Goal: Answer question/provide support: Share knowledge or assist other users

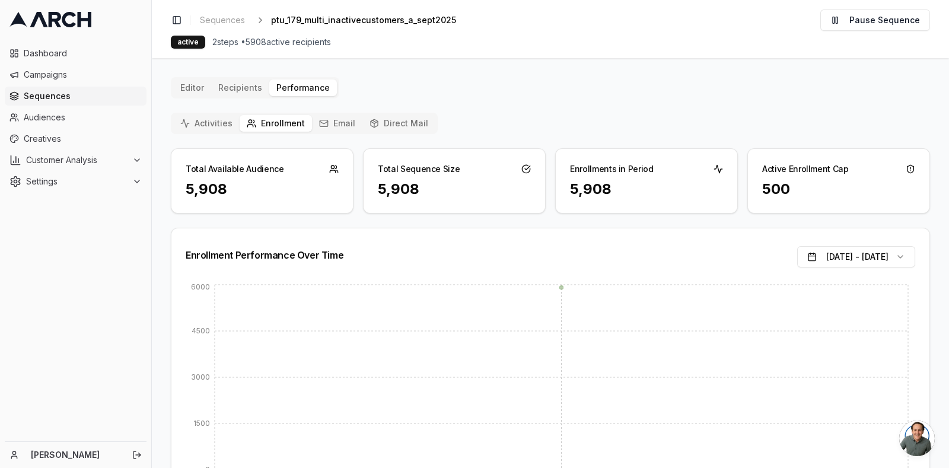
scroll to position [3809, 0]
click at [335, 120] on button "Email" at bounding box center [337, 123] width 50 height 17
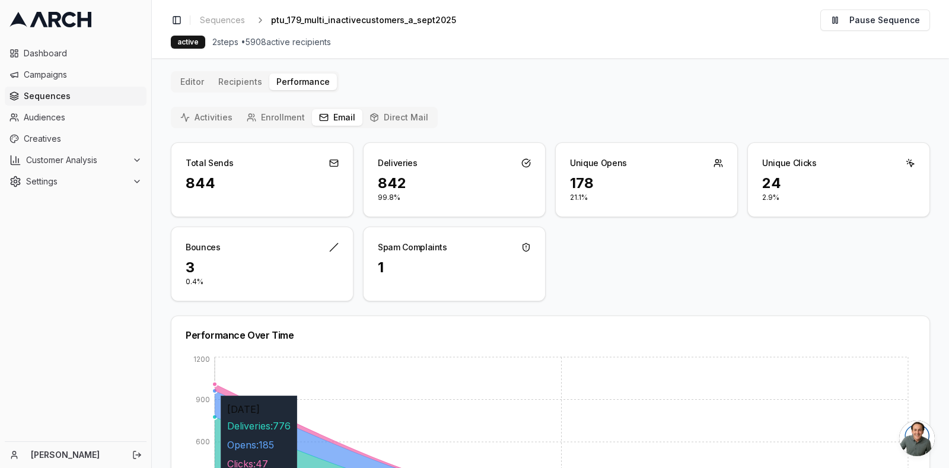
scroll to position [0, 0]
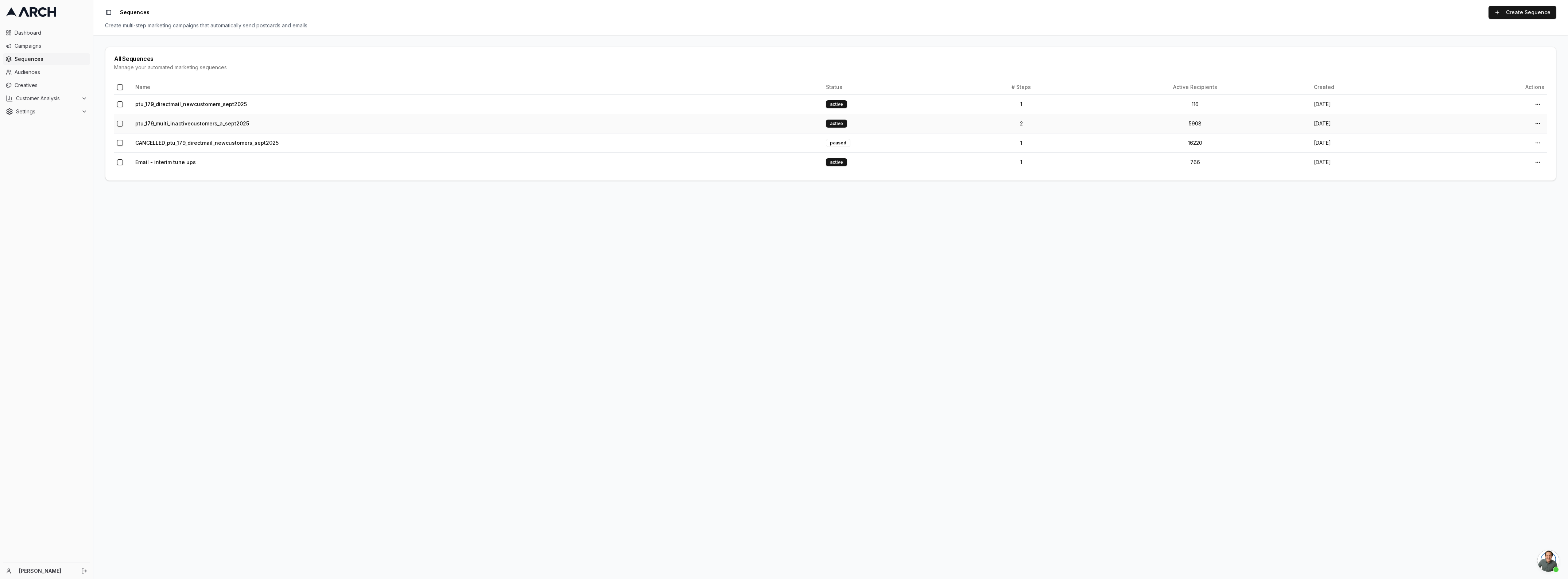
scroll to position [2342, 0]
click at [133, 122] on td "ptu_179_multi_inactivecustomers_a_sept2025" at bounding box center [477, 123] width 691 height 19
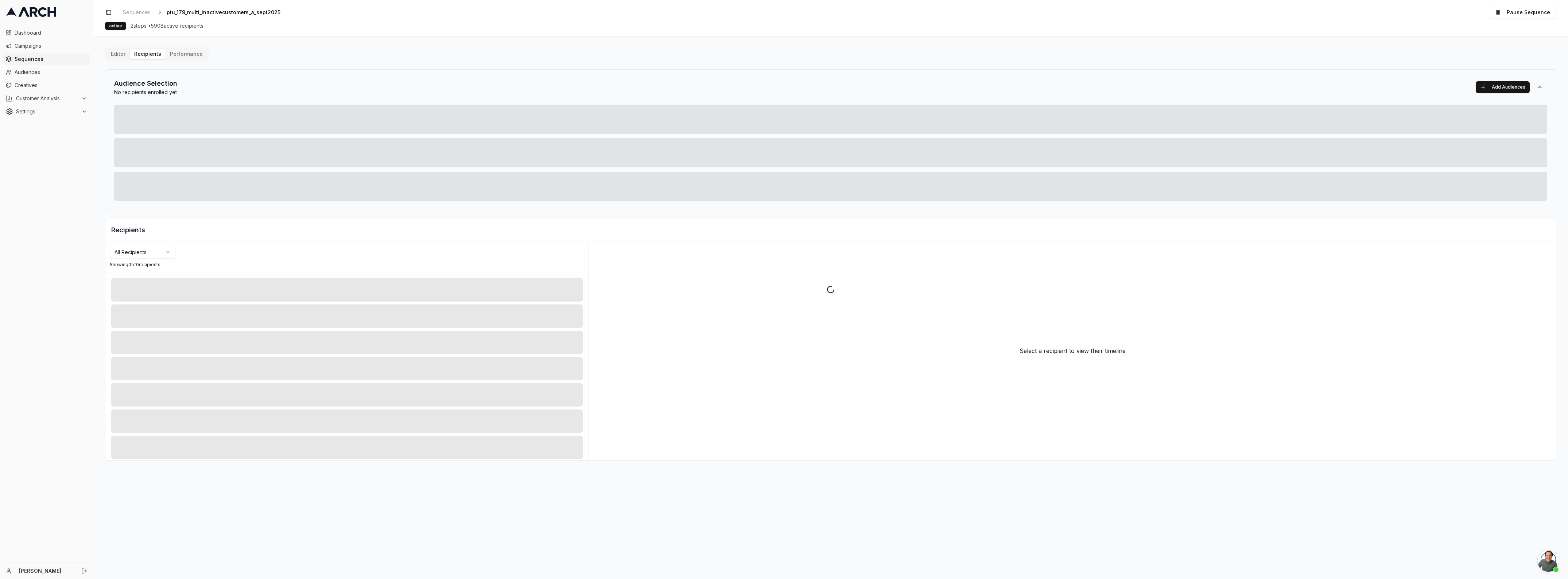
click at [152, 55] on div "Editor Recipients Performance Audience Selection No recipients enrolled yet Add…" at bounding box center [831, 254] width 1451 height 413
click at [183, 53] on div at bounding box center [831, 290] width 1475 height 579
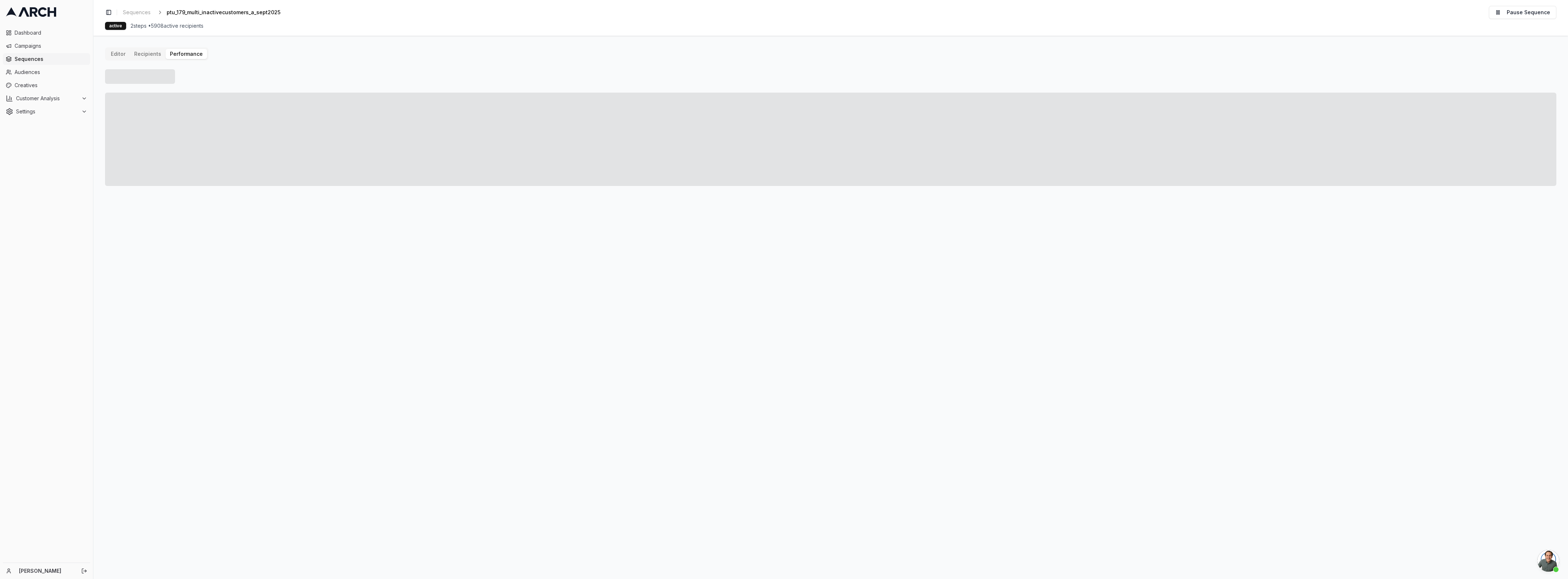
click at [183, 58] on button "Performance" at bounding box center [186, 54] width 42 height 10
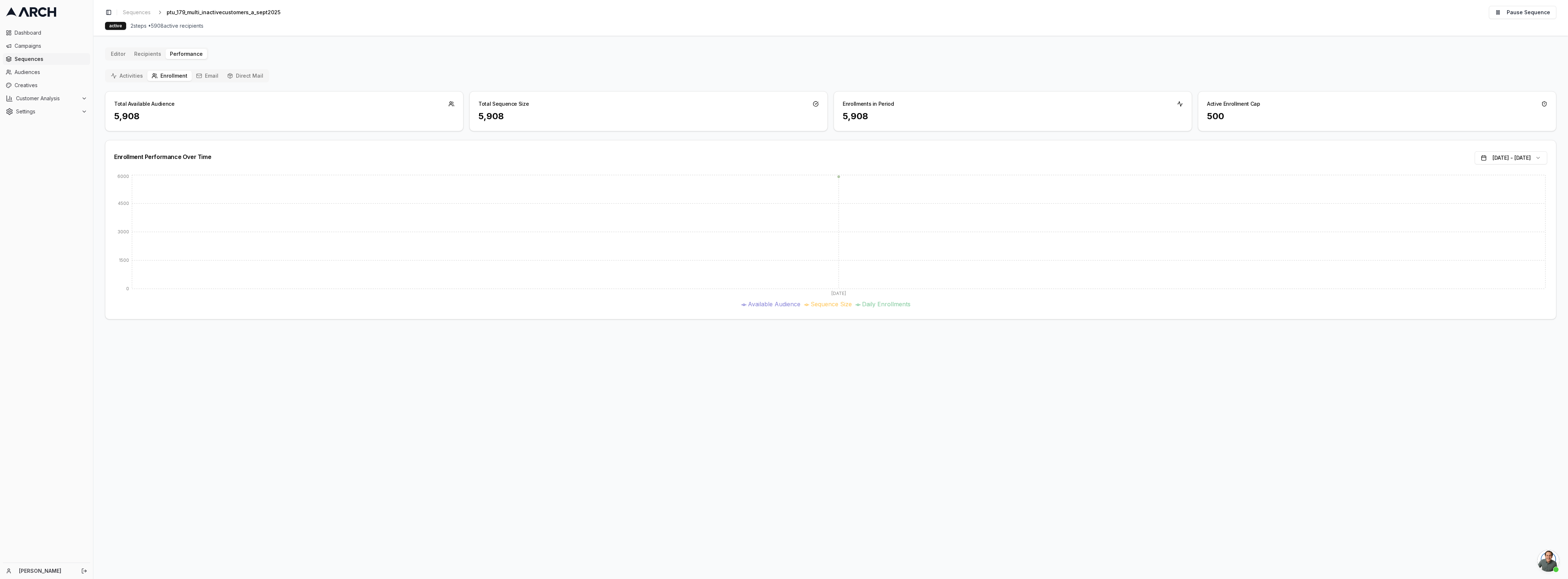
click at [196, 76] on icon "button" at bounding box center [198, 76] width 6 height 6
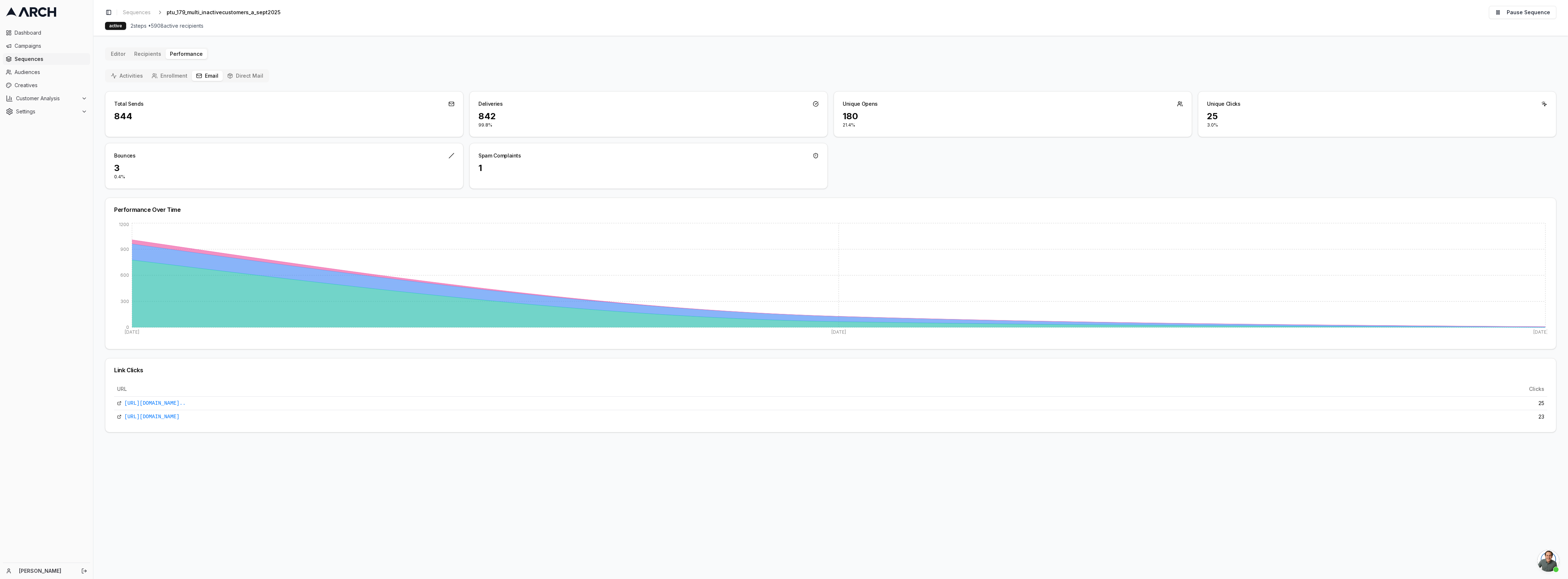
click at [1552, 561] on span "Open chat" at bounding box center [1548, 561] width 22 height 22
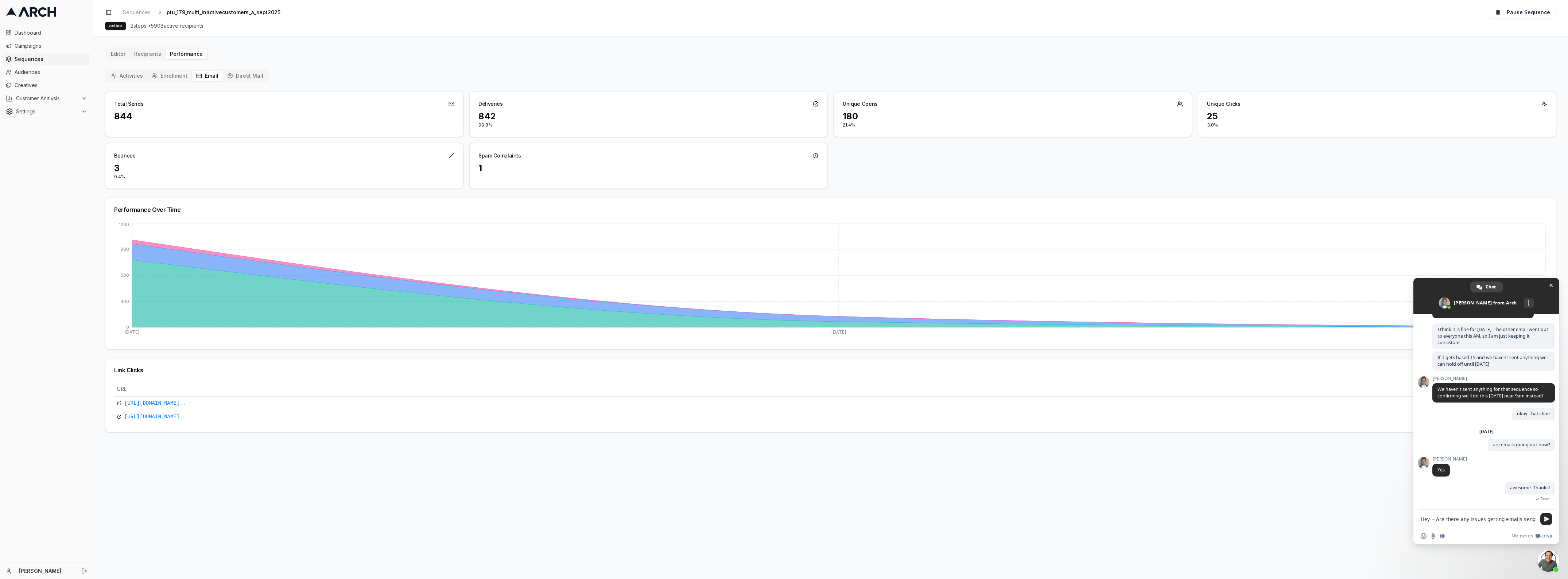
type textarea "Hey -- Are there any issues getting emails seng?"
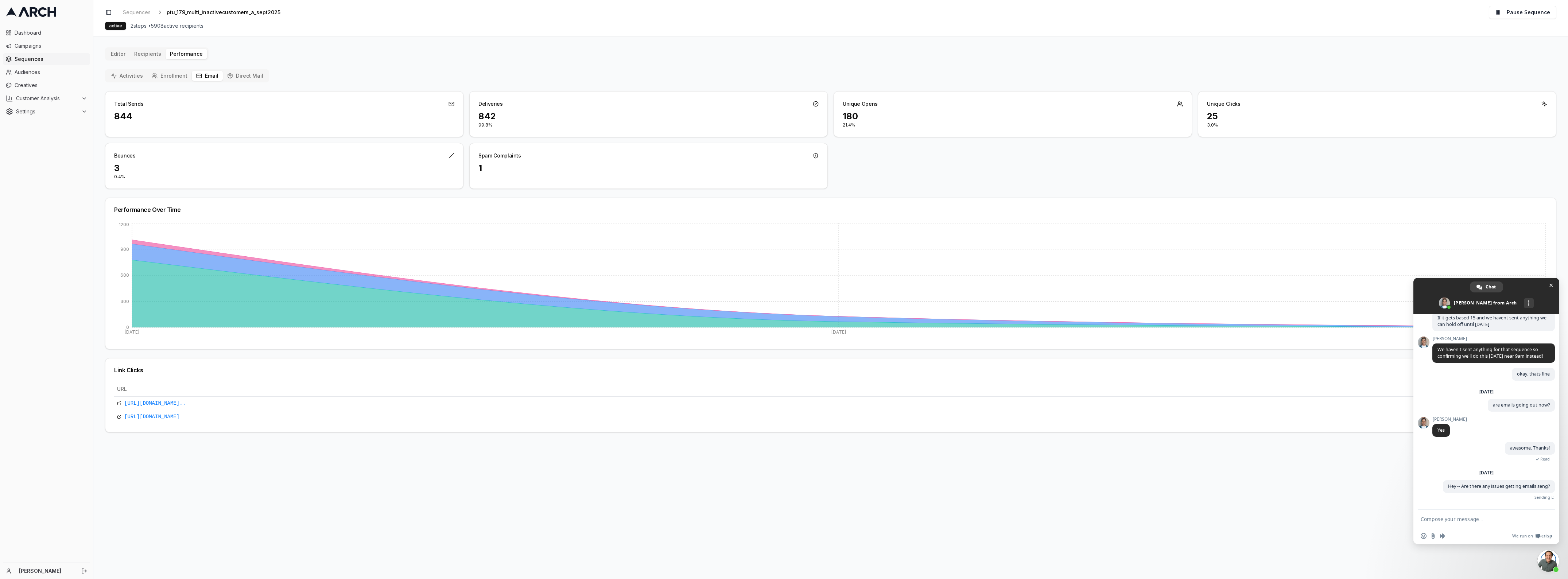
scroll to position [2373, 0]
click at [1492, 519] on textarea "Compose your message..." at bounding box center [1478, 519] width 116 height 7
type textarea "sent"
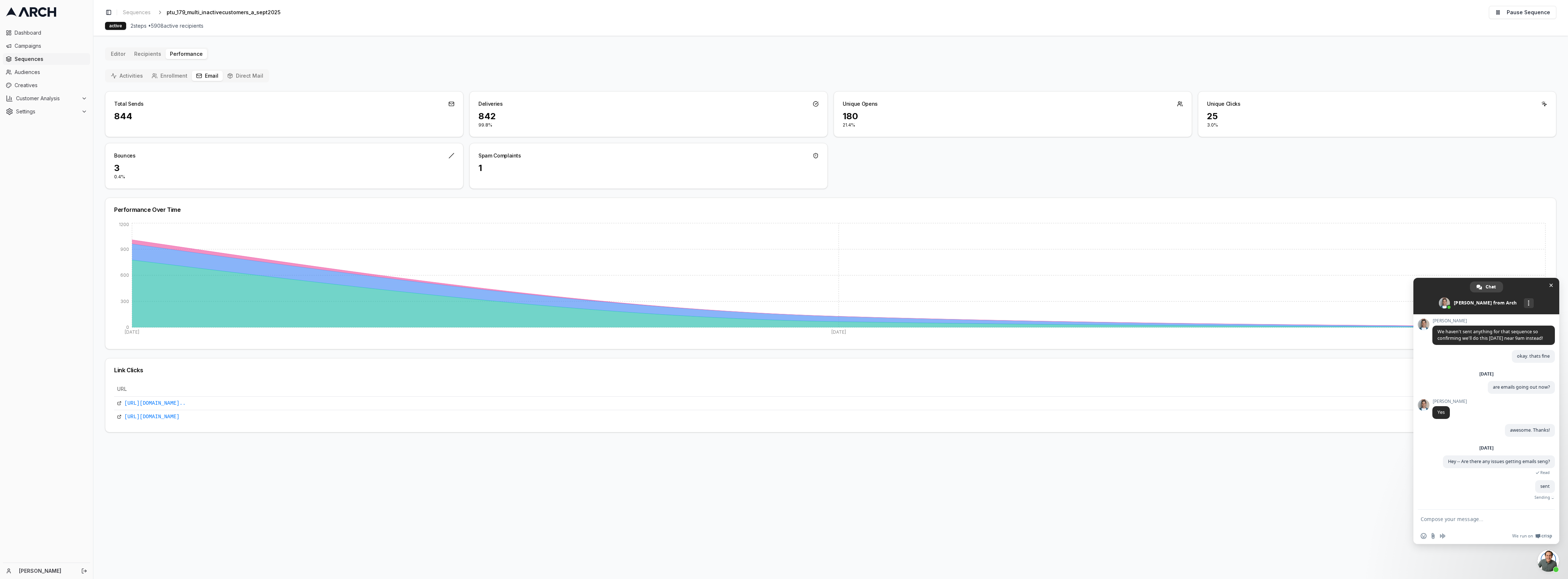
scroll to position [2389, 0]
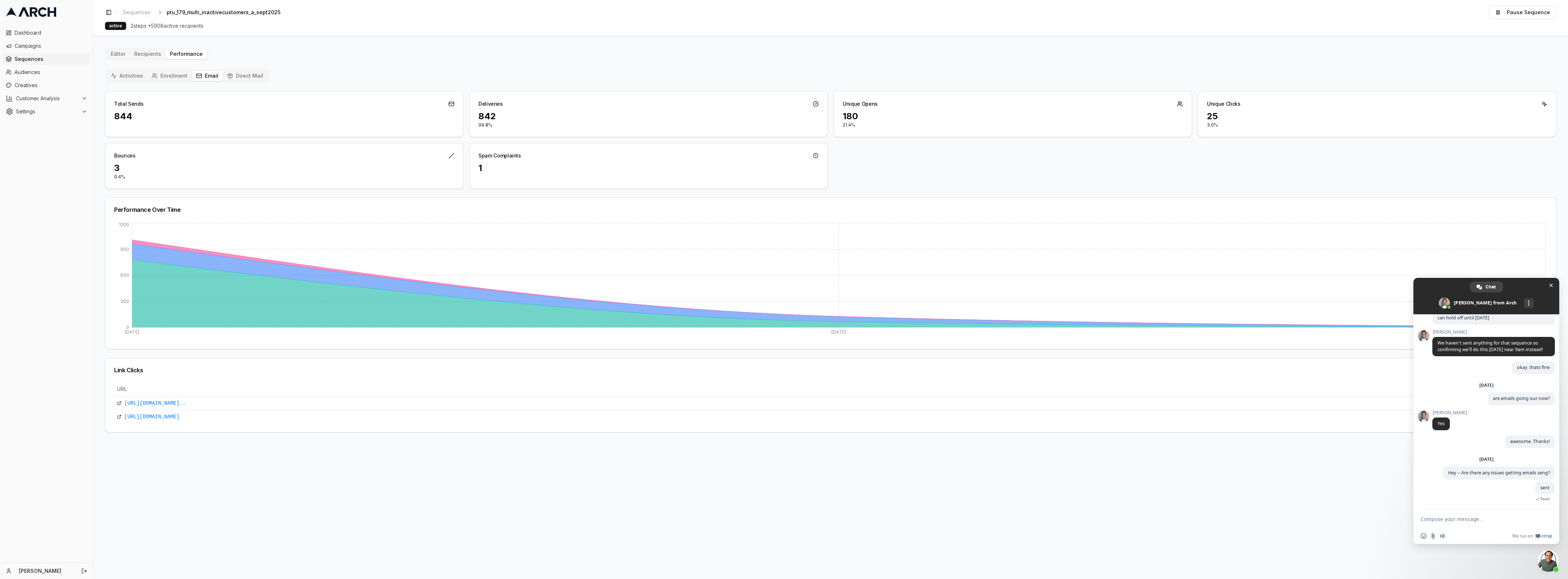
click at [243, 79] on button "Direct Mail" at bounding box center [245, 76] width 45 height 10
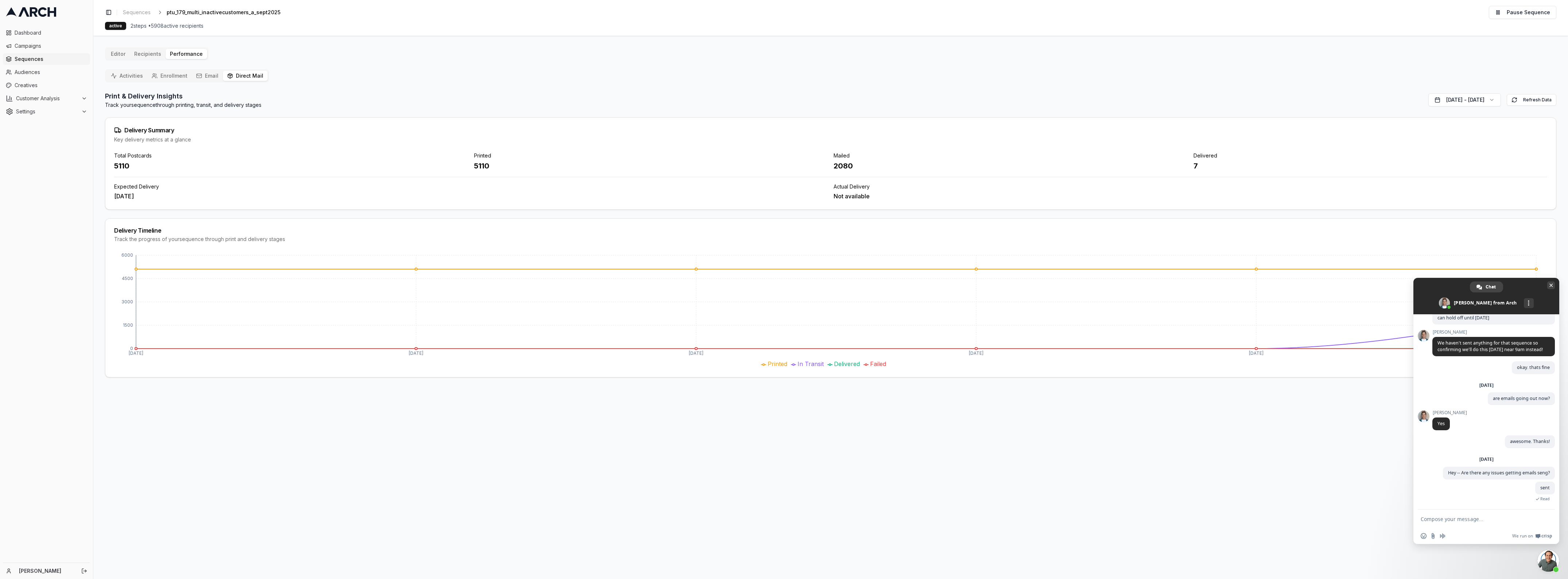
click at [1556, 285] on span at bounding box center [1486, 296] width 146 height 36
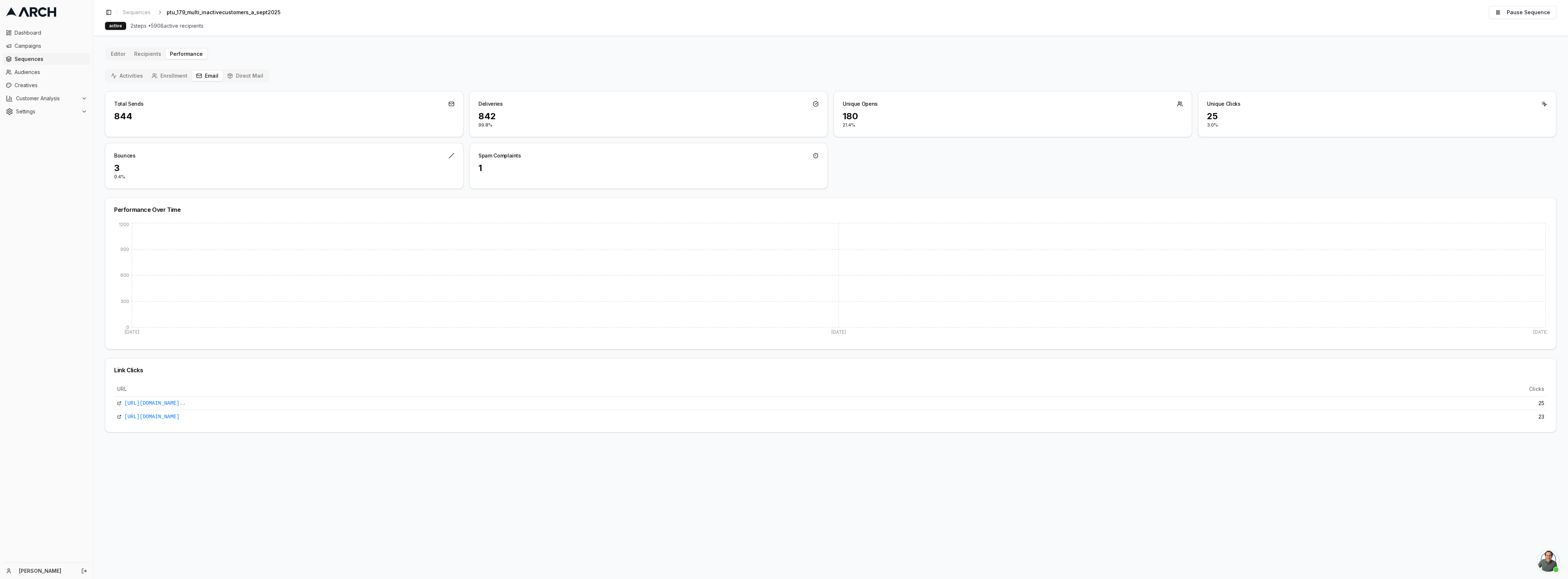
click at [202, 74] on button "Email" at bounding box center [207, 76] width 31 height 10
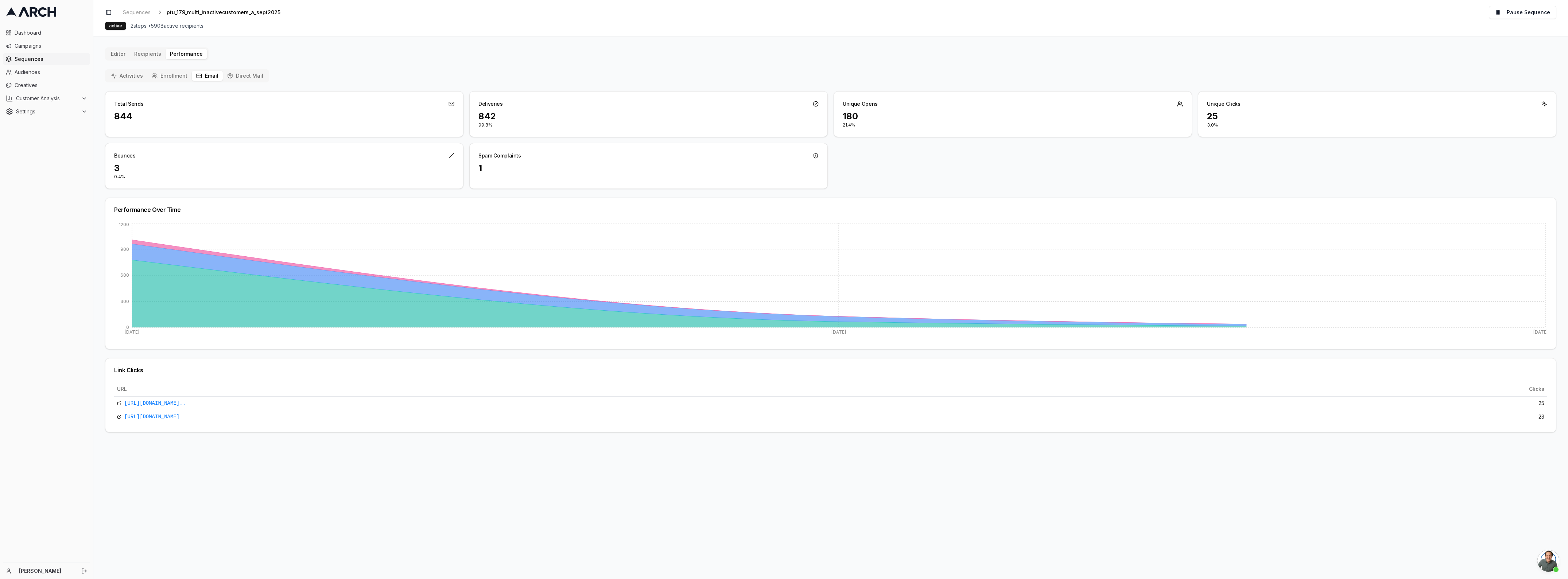
click at [128, 75] on button "Activities" at bounding box center [127, 76] width 41 height 10
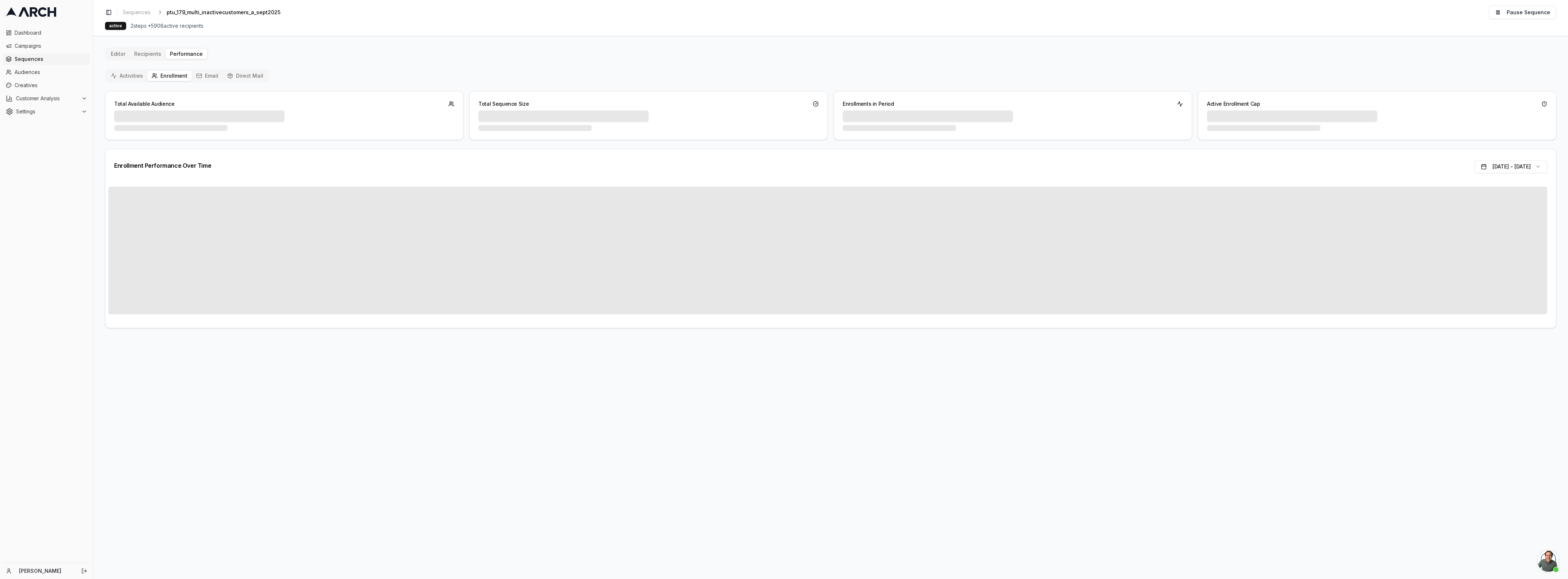
click at [165, 74] on button "Enrollment" at bounding box center [170, 76] width 44 height 10
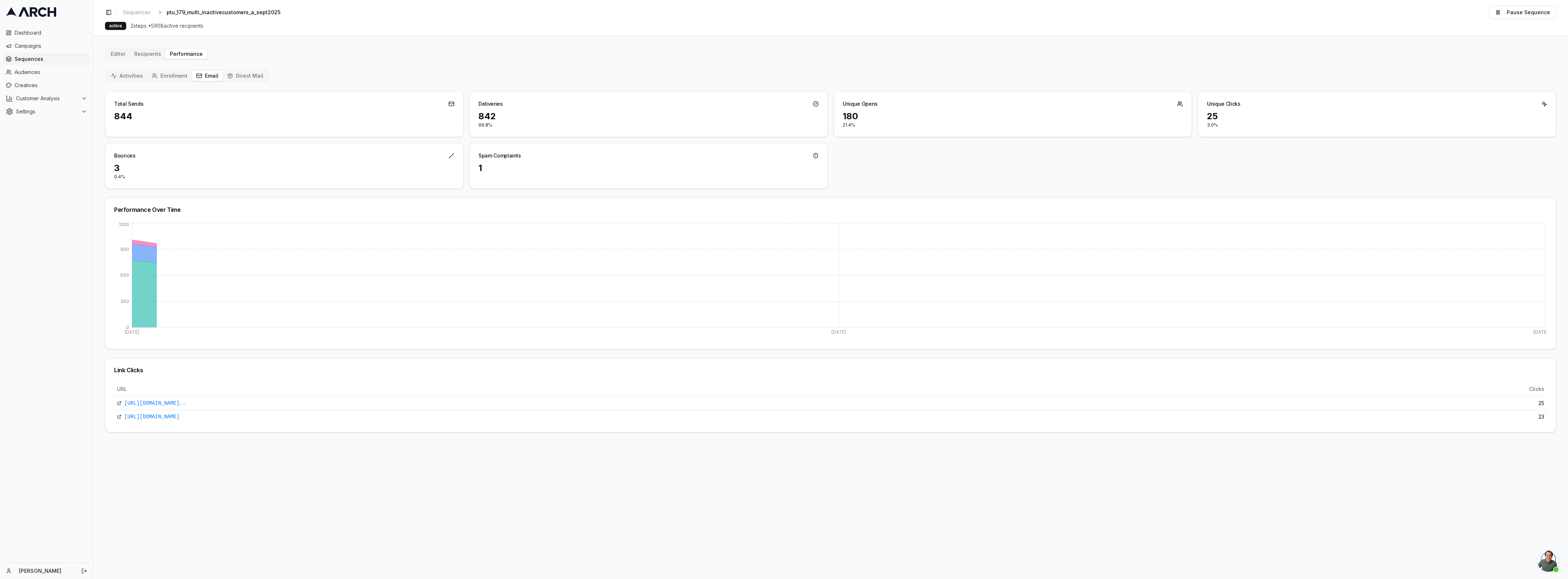
click at [201, 73] on button "Email" at bounding box center [207, 76] width 31 height 10
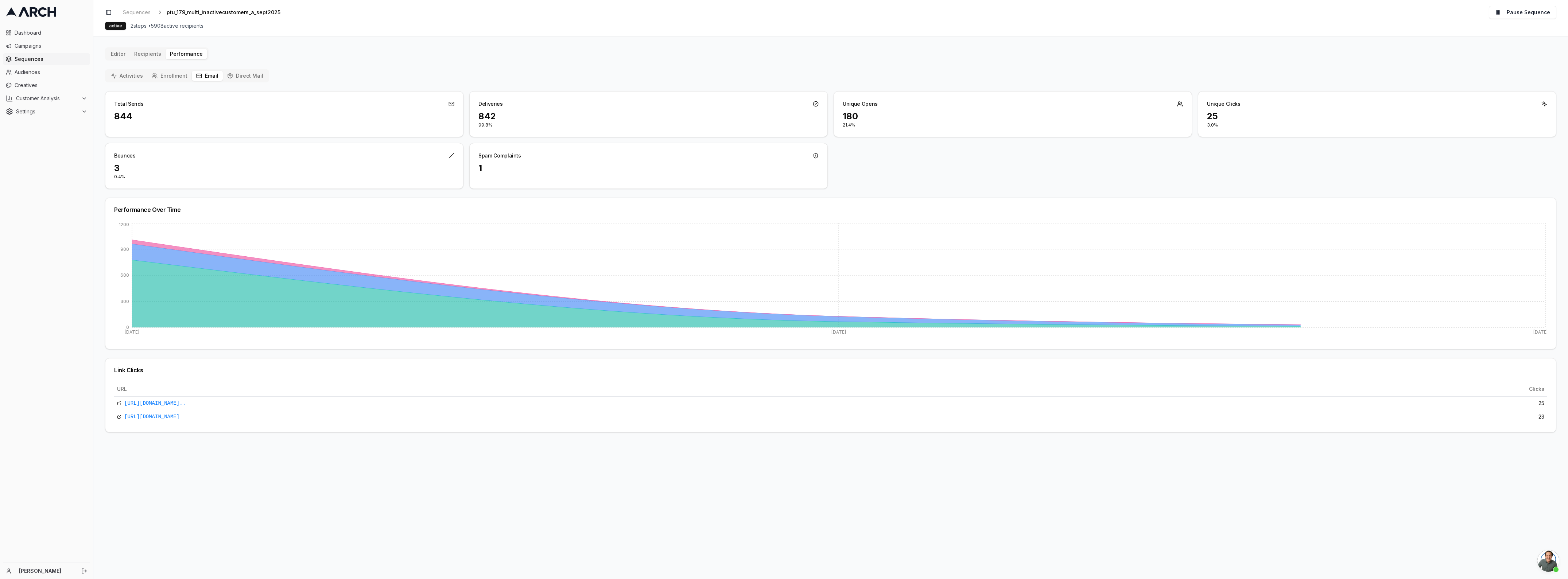
click at [121, 69] on div "Activities Enrollment Email Direct Mail" at bounding box center [187, 76] width 164 height 13
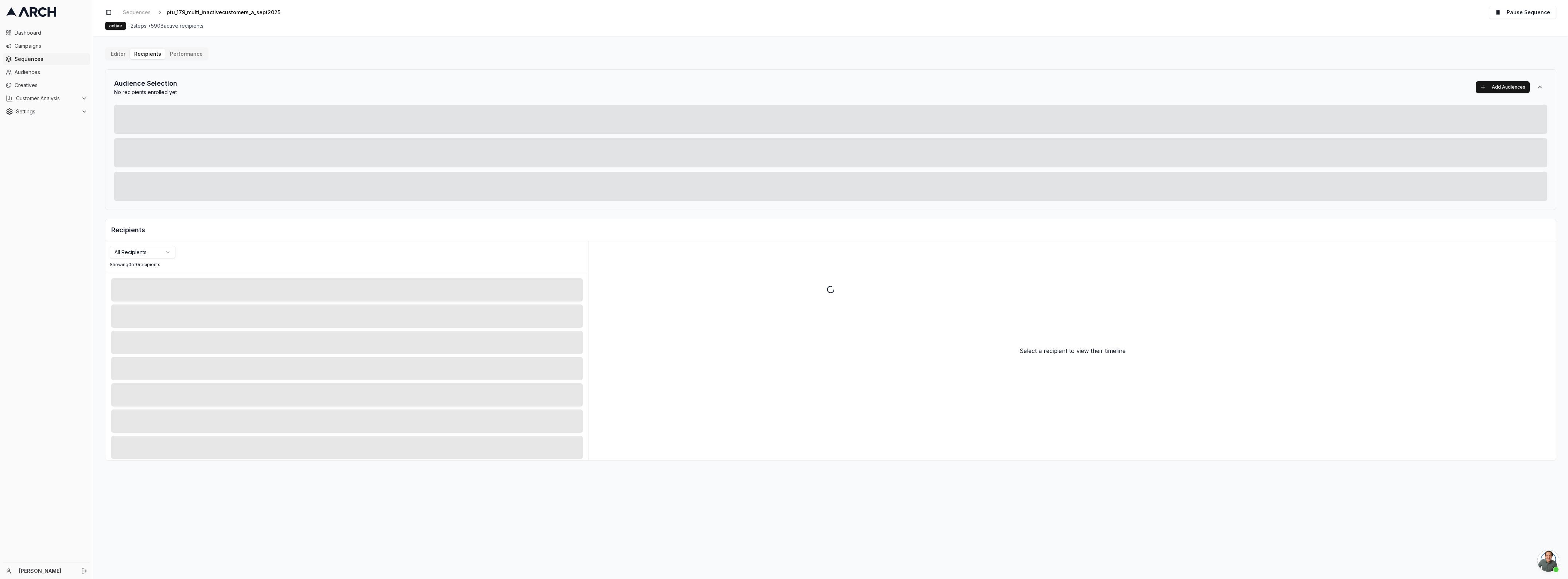
click at [141, 53] on div "Editor Recipients Performance Audience Selection No recipients enrolled yet Add…" at bounding box center [831, 254] width 1451 height 413
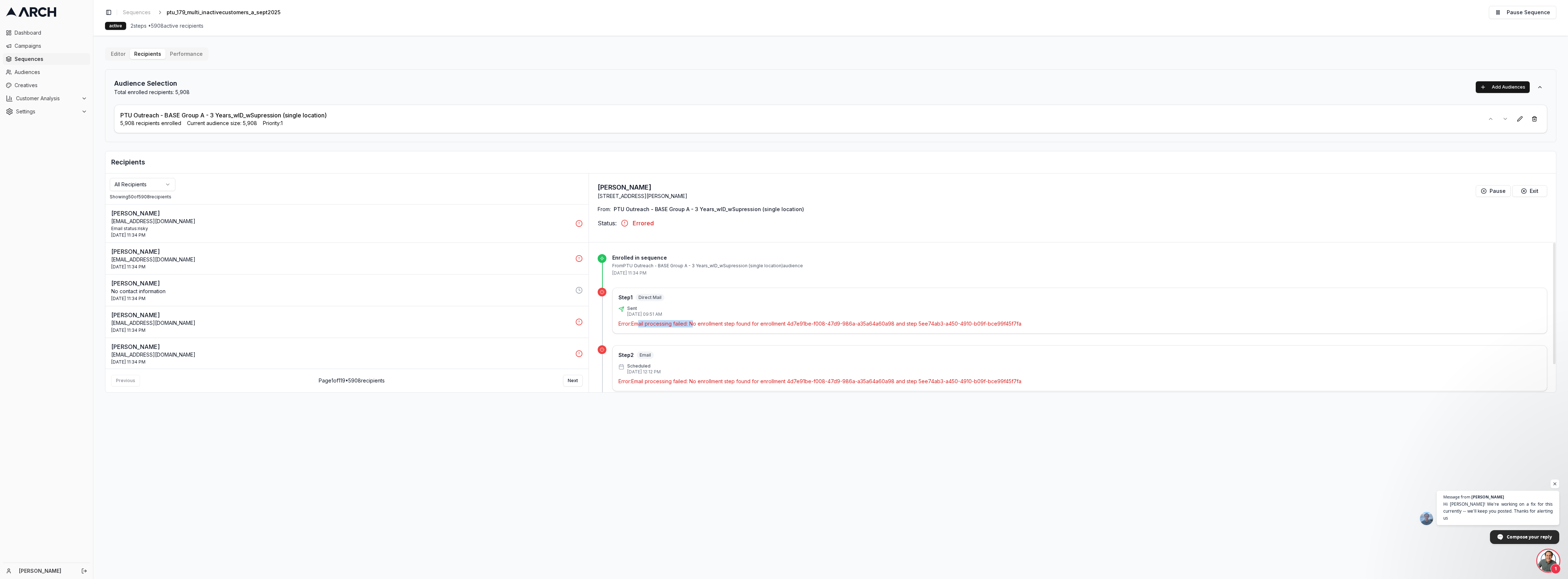
scroll to position [2428, 0]
drag, startPoint x: 640, startPoint y: 323, endPoint x: 694, endPoint y: 322, distance: 54.0
click at [694, 322] on p "Error: Email processing failed: No enrollment step found for enrollment 4d7e91b…" at bounding box center [1079, 324] width 922 height 7
click at [1476, 521] on span "Open chat" at bounding box center [1497, 522] width 124 height 6
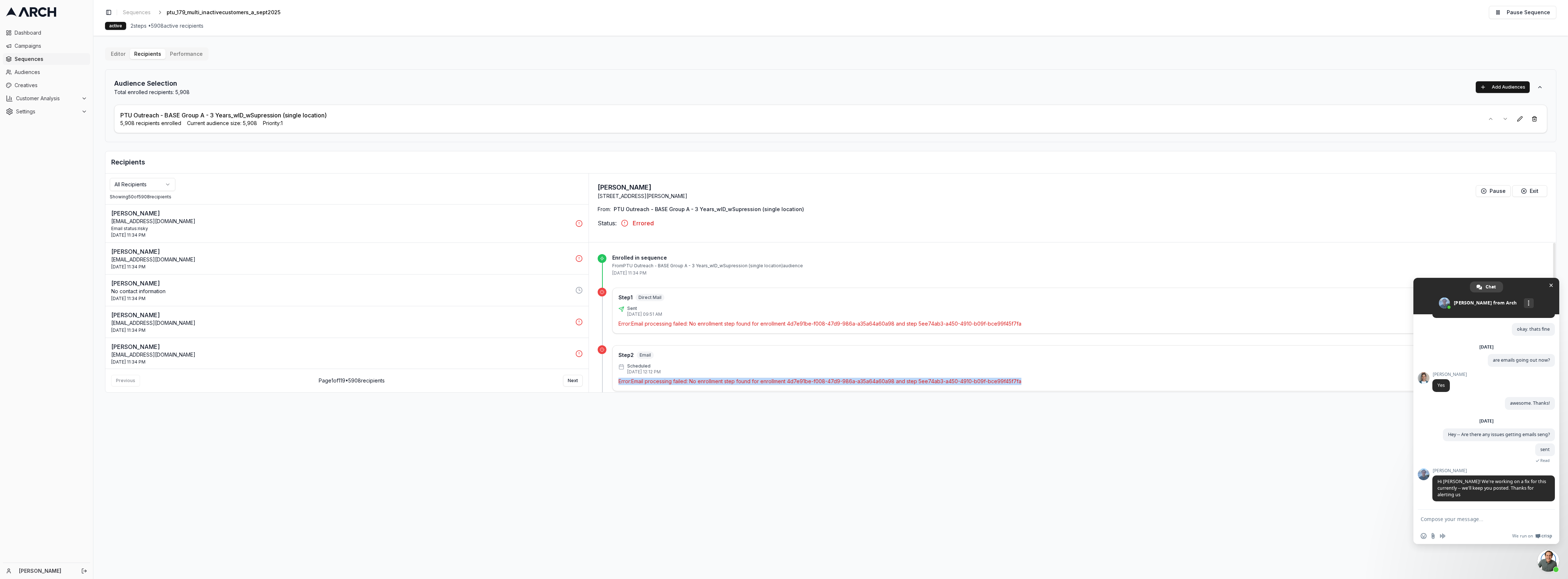
drag, startPoint x: 675, startPoint y: 379, endPoint x: 1106, endPoint y: 374, distance: 431.0
click at [1087, 376] on div "Step 2 Email Scheduled 8 Oct 2025 - 12:12 PM Error: Email processing failed: No…" at bounding box center [1080, 368] width 935 height 46
click at [1111, 372] on div "Scheduled 8 Oct 2025 - 12:12 PM" at bounding box center [1079, 369] width 922 height 12
click at [1478, 520] on textarea "Compose your message..." at bounding box center [1478, 519] width 116 height 7
type textarea "o"
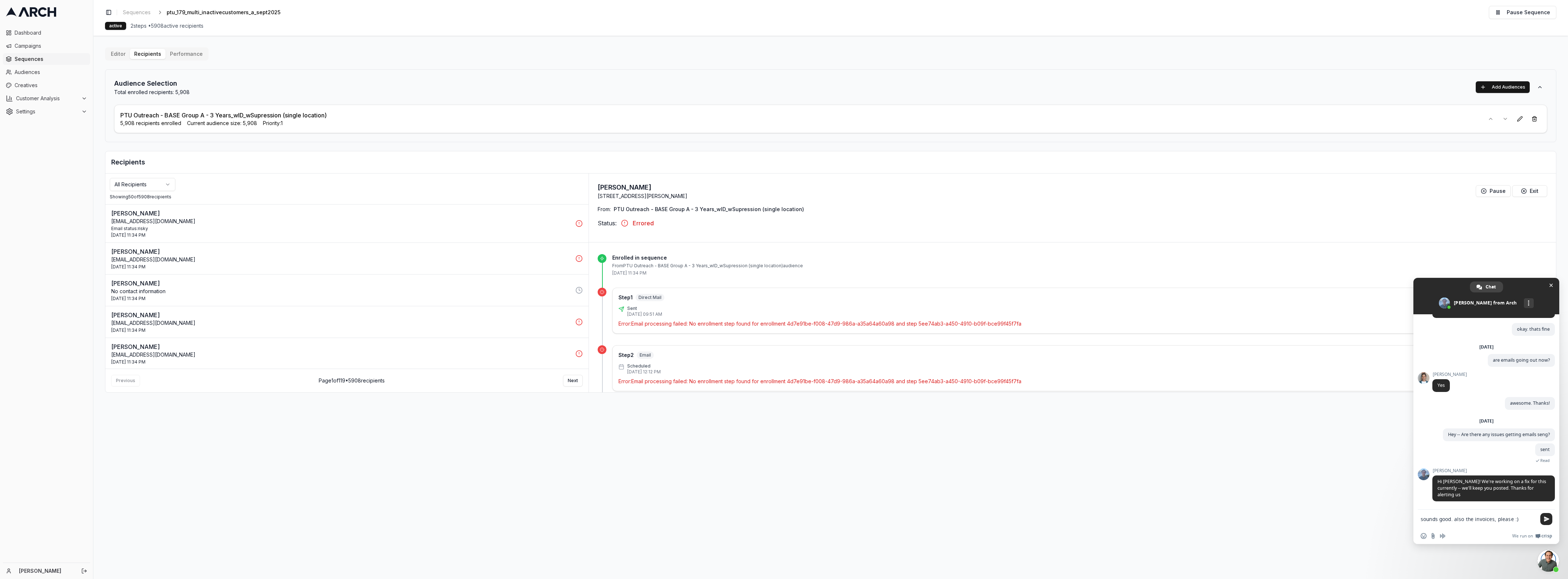
type textarea "sounds good. also the invoices, please :)"
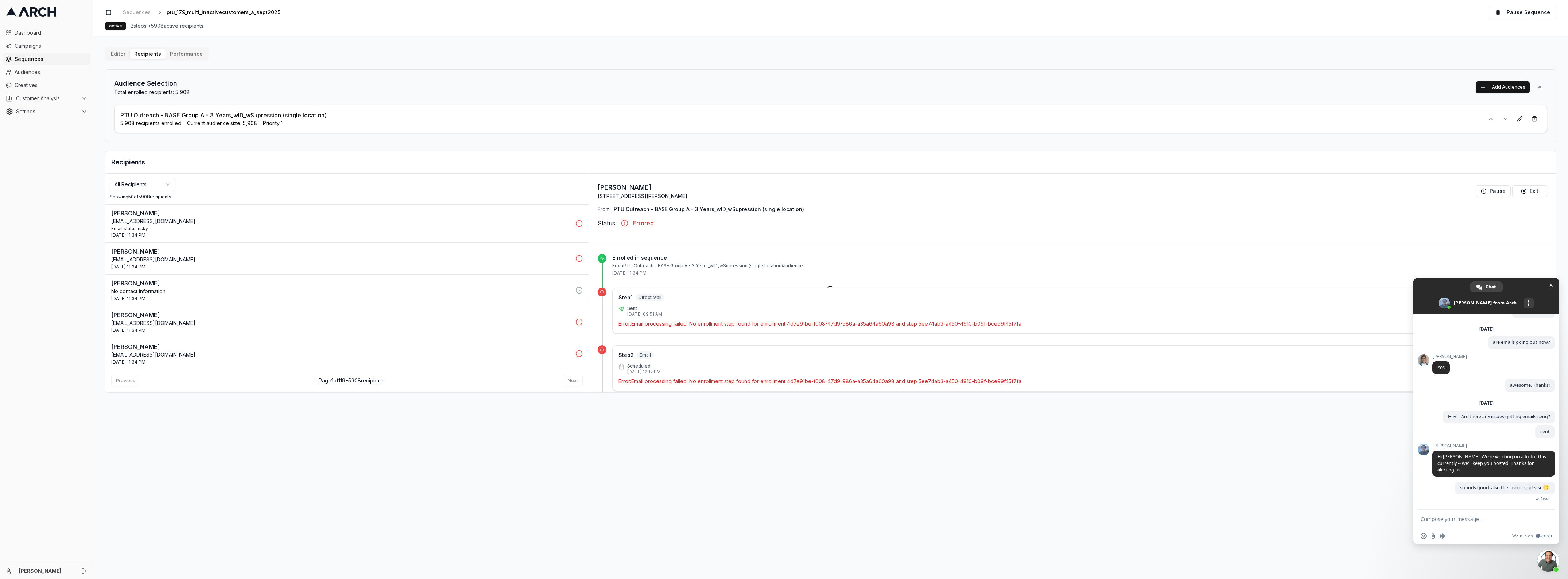
scroll to position [2446, 0]
click at [1462, 516] on textarea "Compose your message..." at bounding box center [1478, 519] width 116 height 7
type textarea "can you send the monthly aswell"
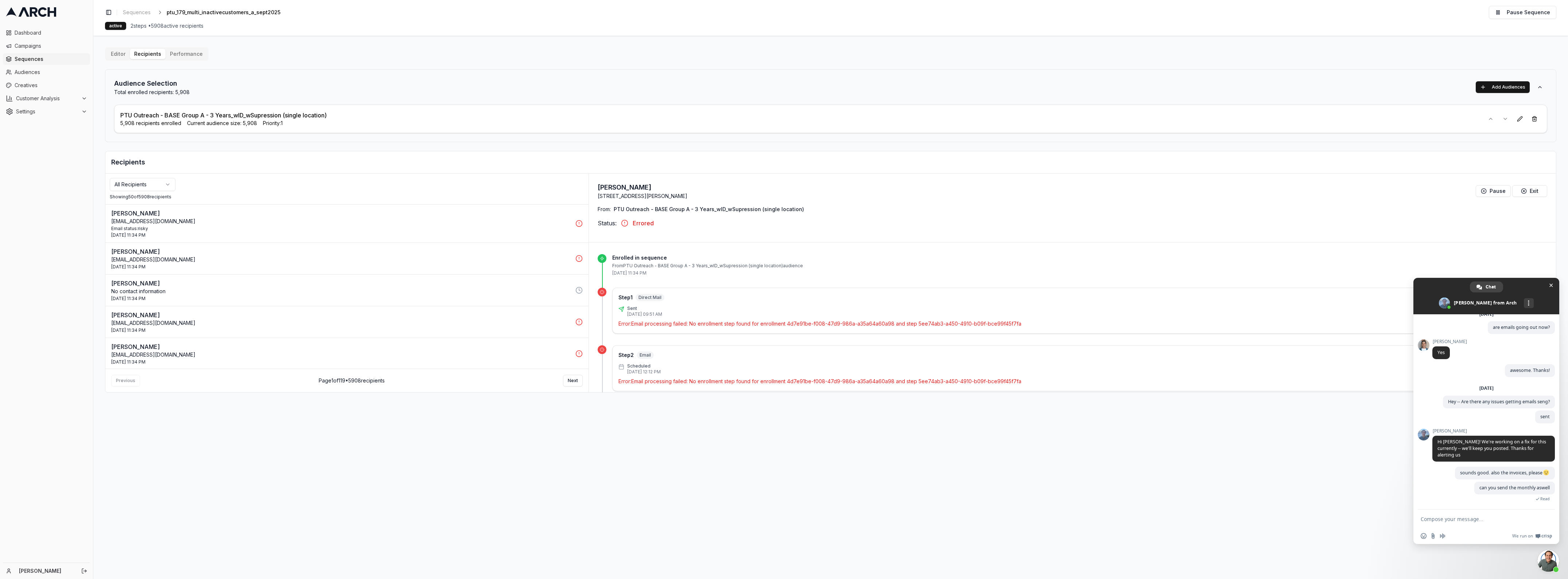
scroll to position [2462, 0]
click at [36, 60] on span "Sequences" at bounding box center [51, 59] width 73 height 7
